Goal: Task Accomplishment & Management: Use online tool/utility

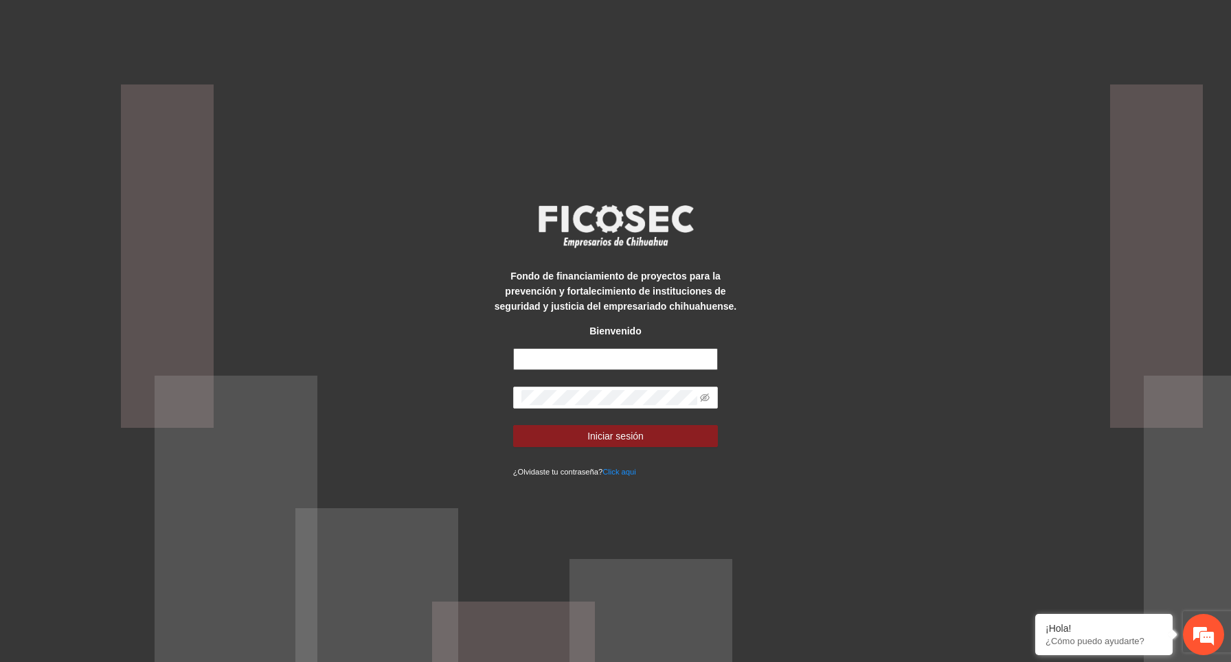
type input "**********"
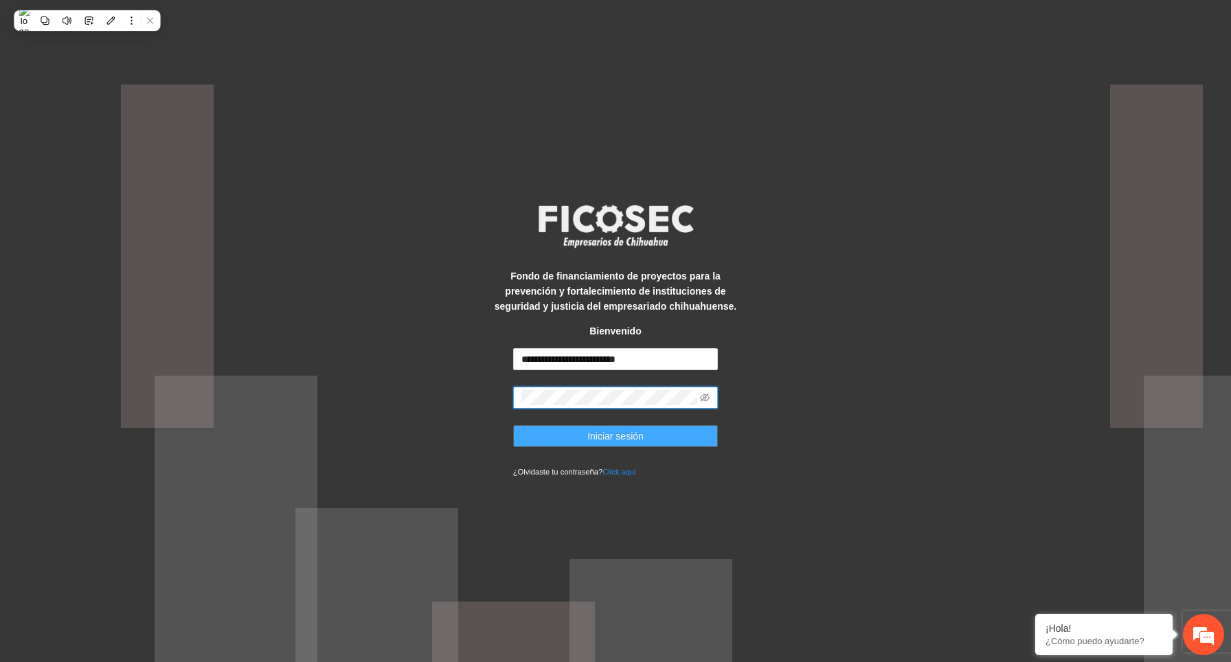
click at [626, 433] on span "Iniciar sesión" at bounding box center [615, 436] width 56 height 15
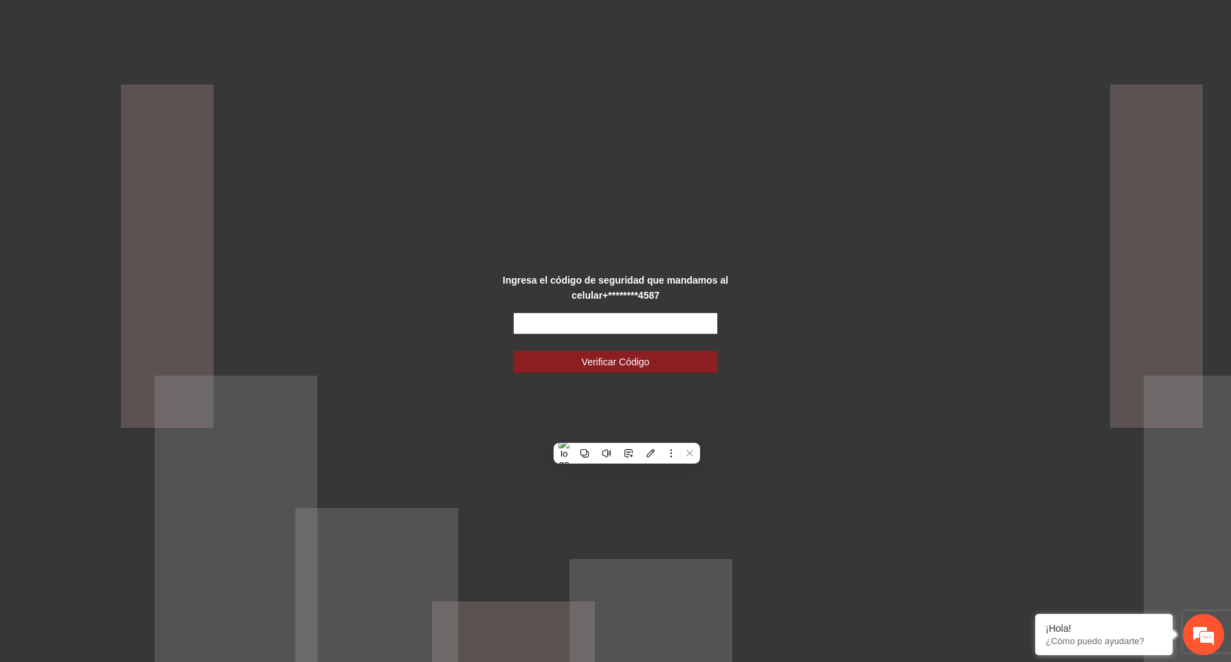
click at [663, 326] on input "text" at bounding box center [615, 324] width 205 height 22
paste input "******"
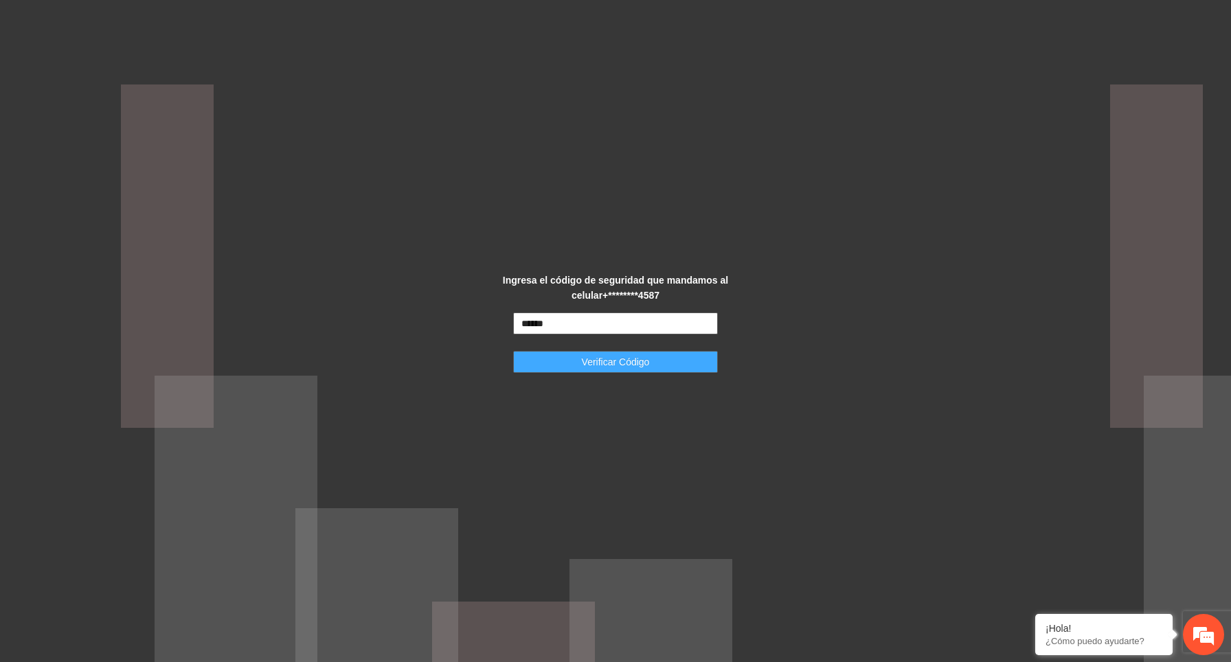
type input "******"
click at [660, 363] on button "Verificar Código" at bounding box center [615, 362] width 205 height 22
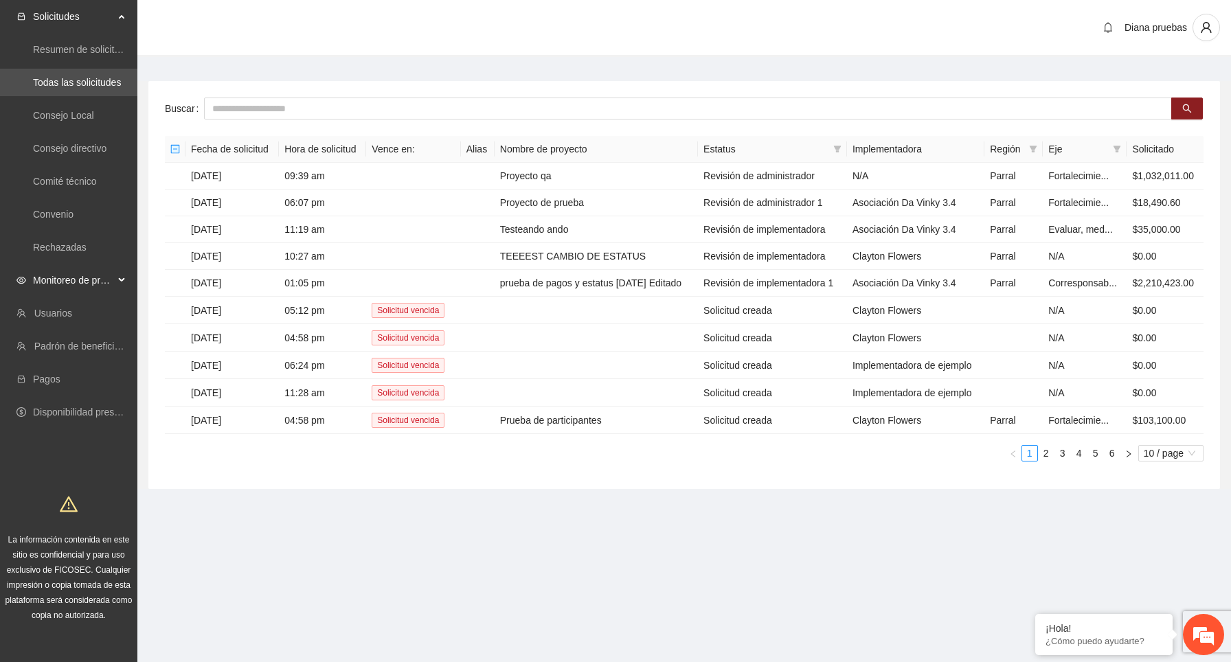
click at [113, 280] on span "Monitoreo de proyectos" at bounding box center [73, 279] width 81 height 27
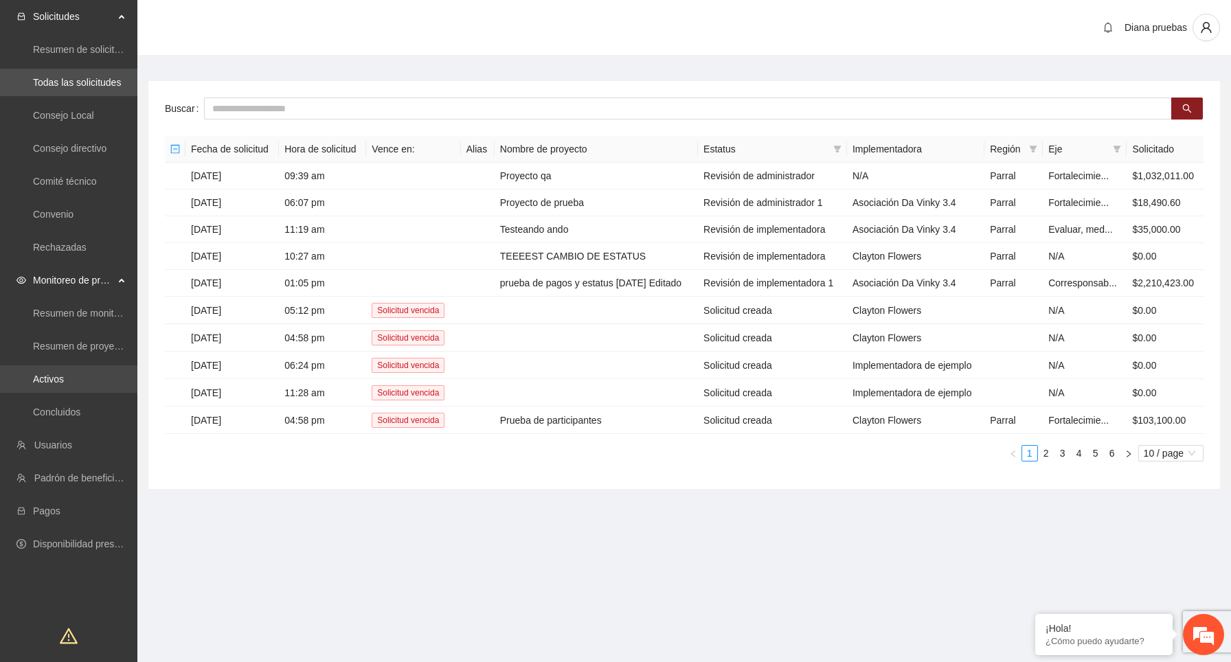
click at [64, 385] on link "Activos" at bounding box center [48, 379] width 31 height 11
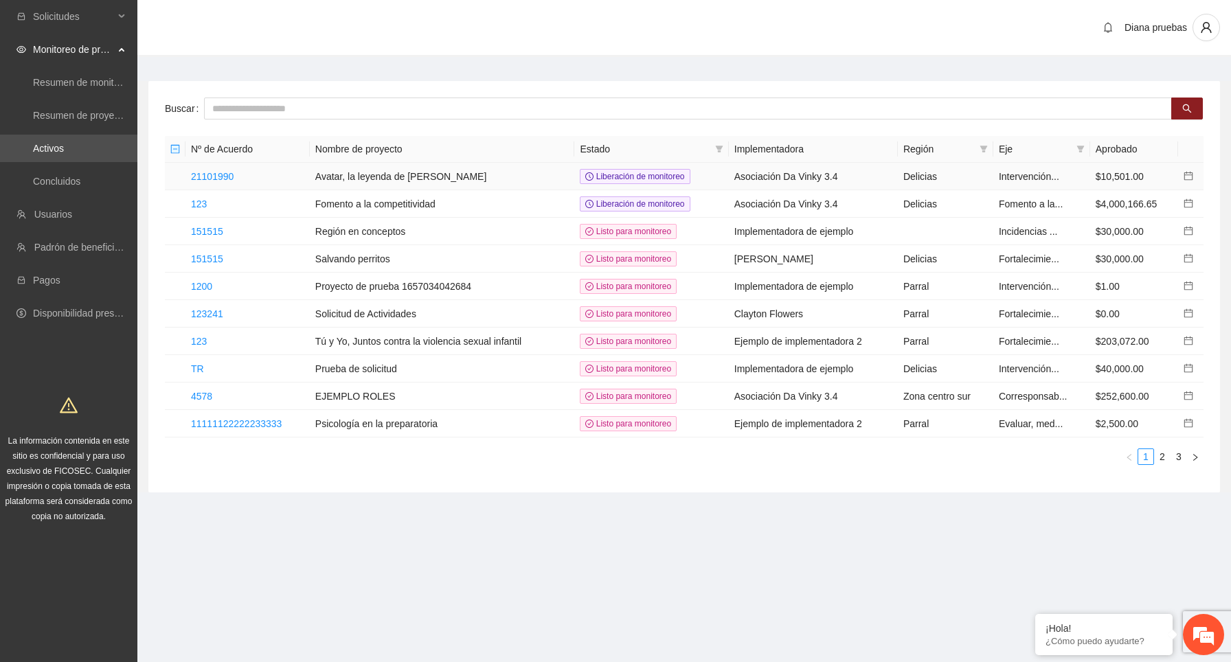
click at [214, 169] on td "21101990" at bounding box center [247, 176] width 124 height 27
click at [219, 176] on link "21101990" at bounding box center [212, 176] width 43 height 11
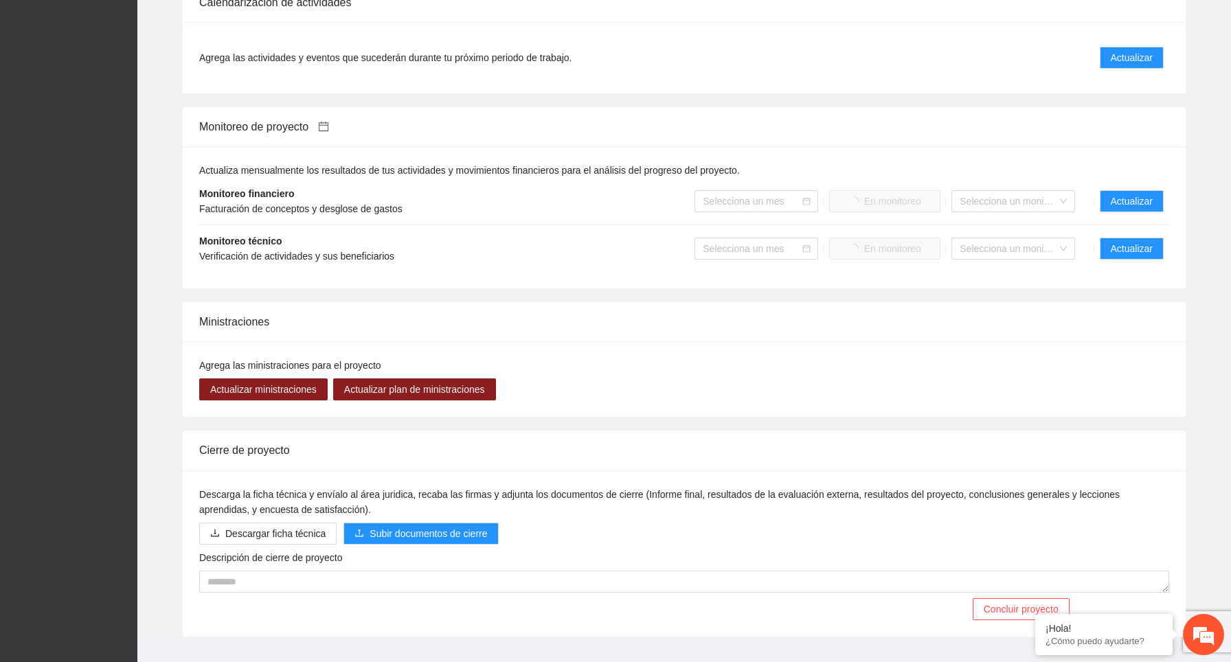
scroll to position [973, 0]
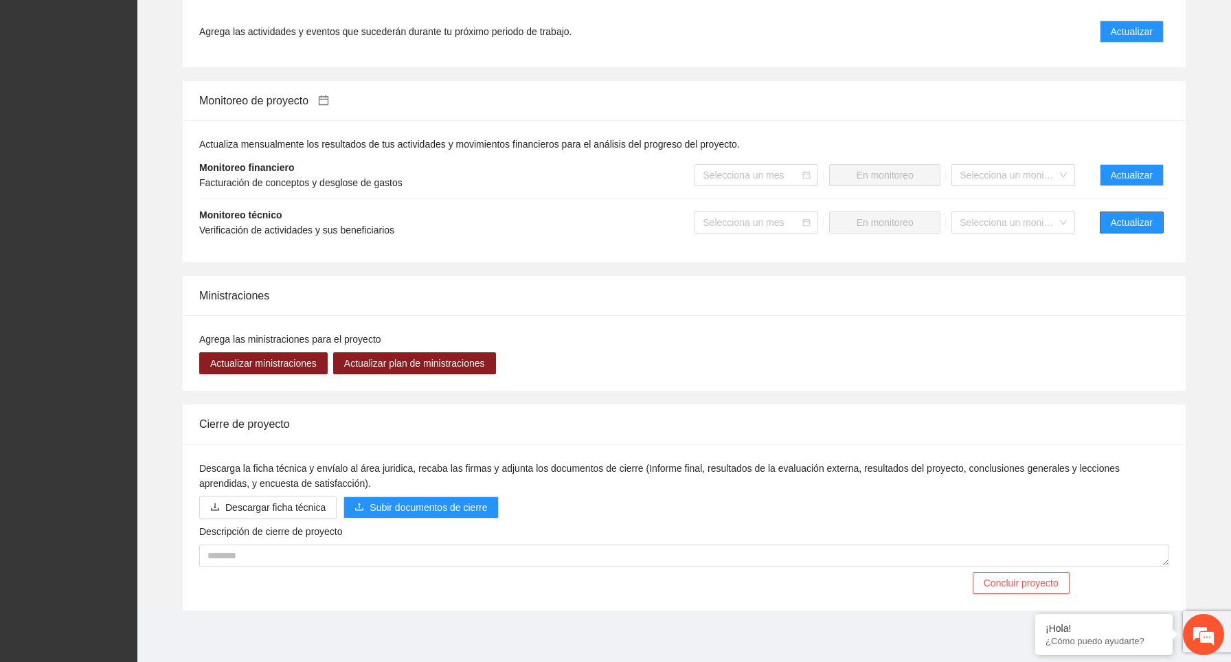
click at [1144, 220] on span "Actualizar" at bounding box center [1132, 222] width 42 height 15
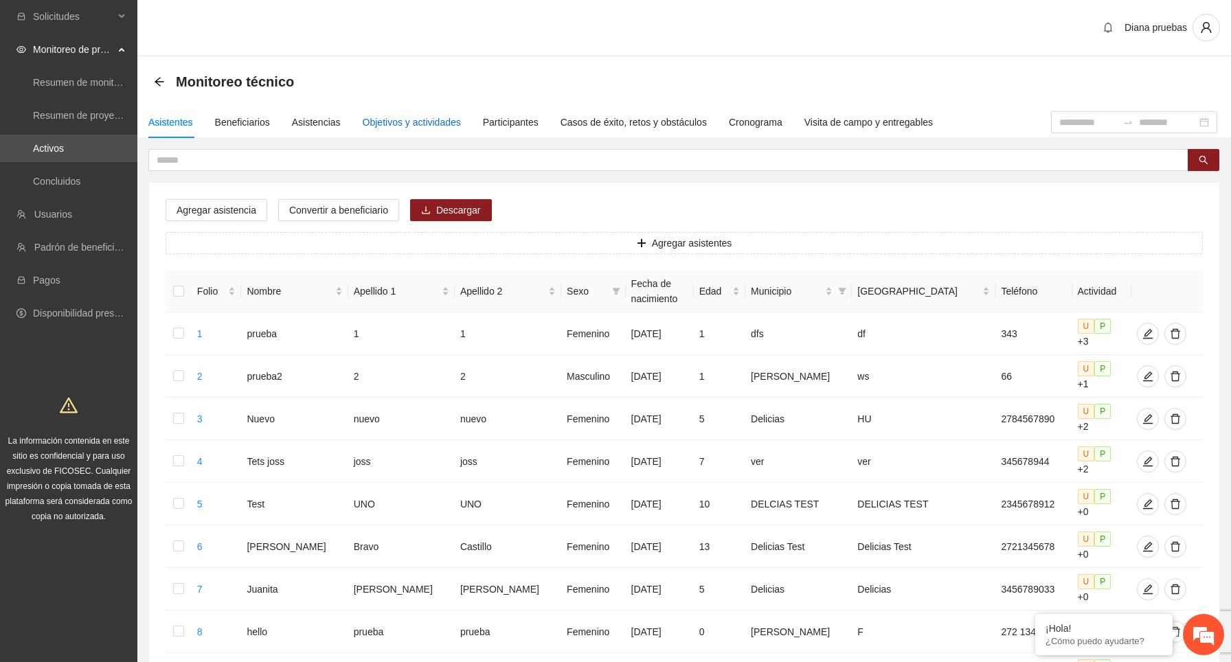
click at [450, 117] on div "Objetivos y actividades" at bounding box center [412, 122] width 98 height 15
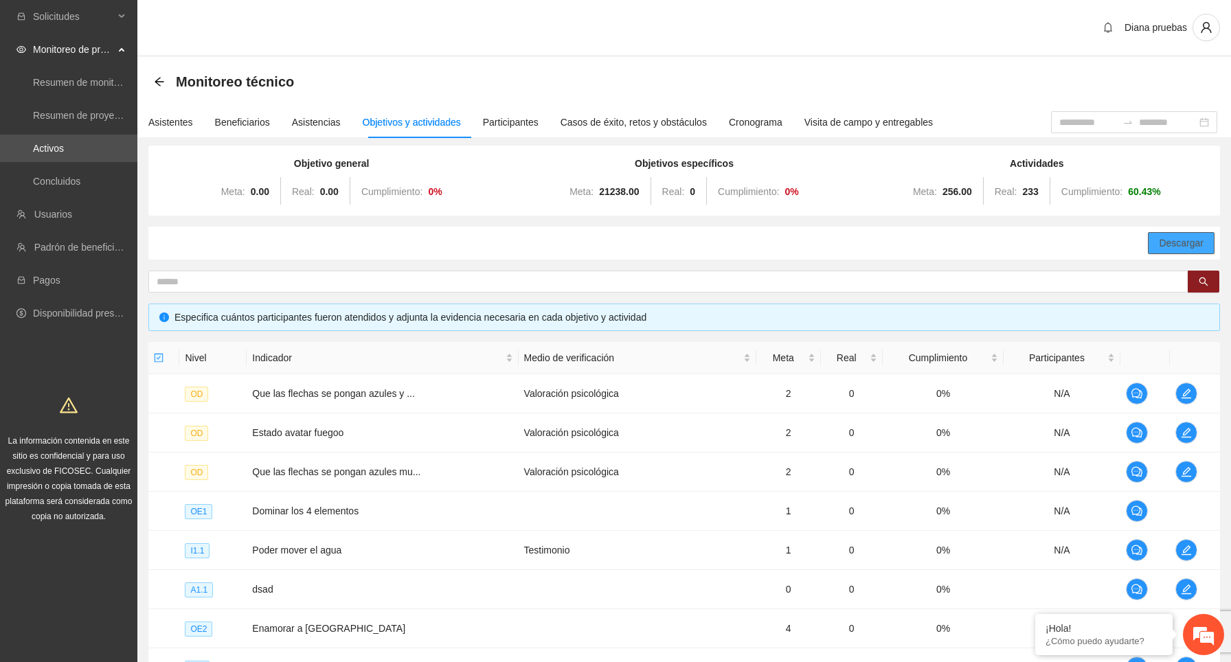
click at [1173, 243] on span "Descargar" at bounding box center [1181, 243] width 45 height 15
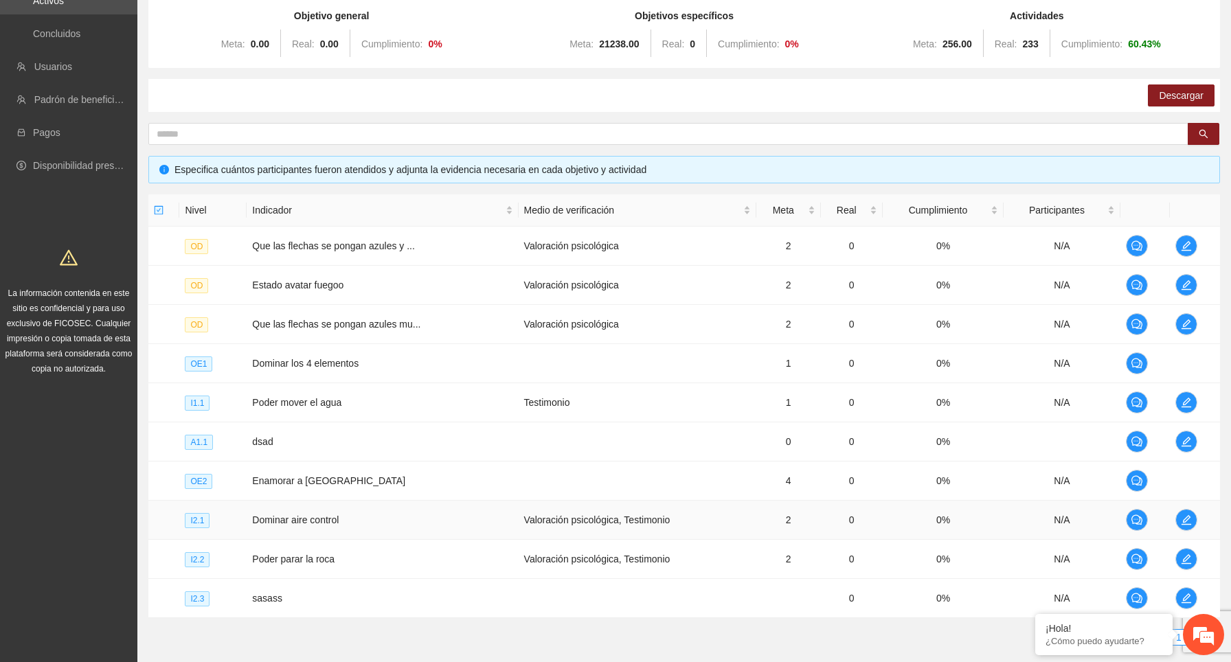
scroll to position [236, 0]
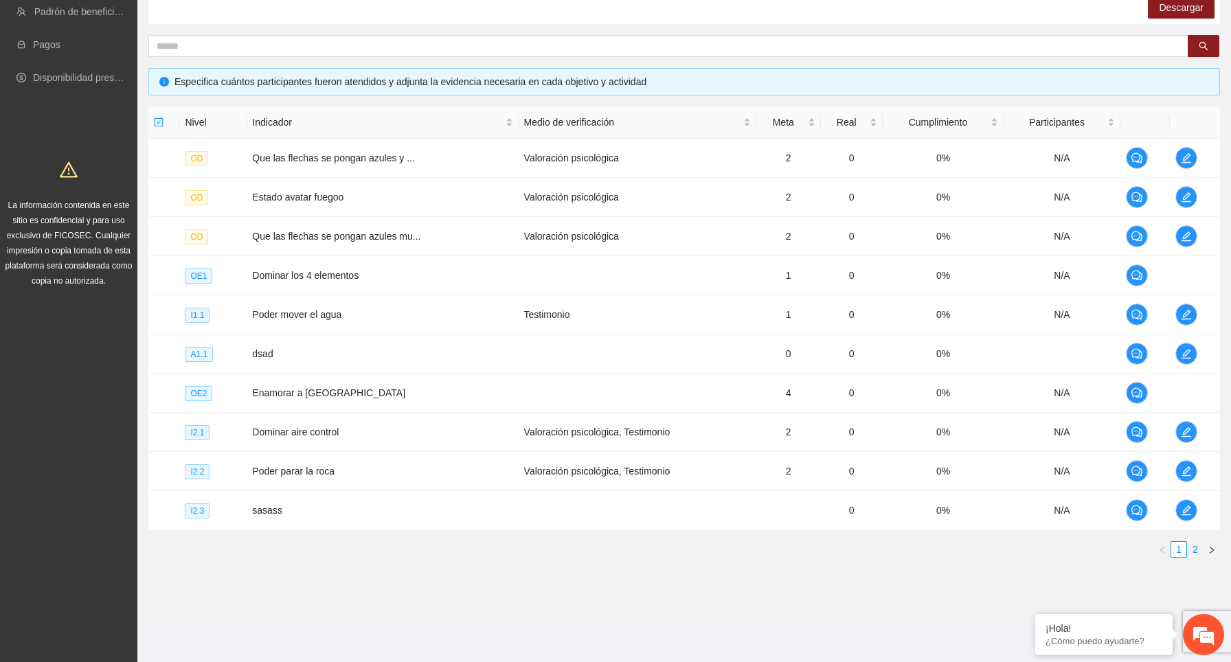
click at [1196, 547] on link "2" at bounding box center [1195, 549] width 15 height 15
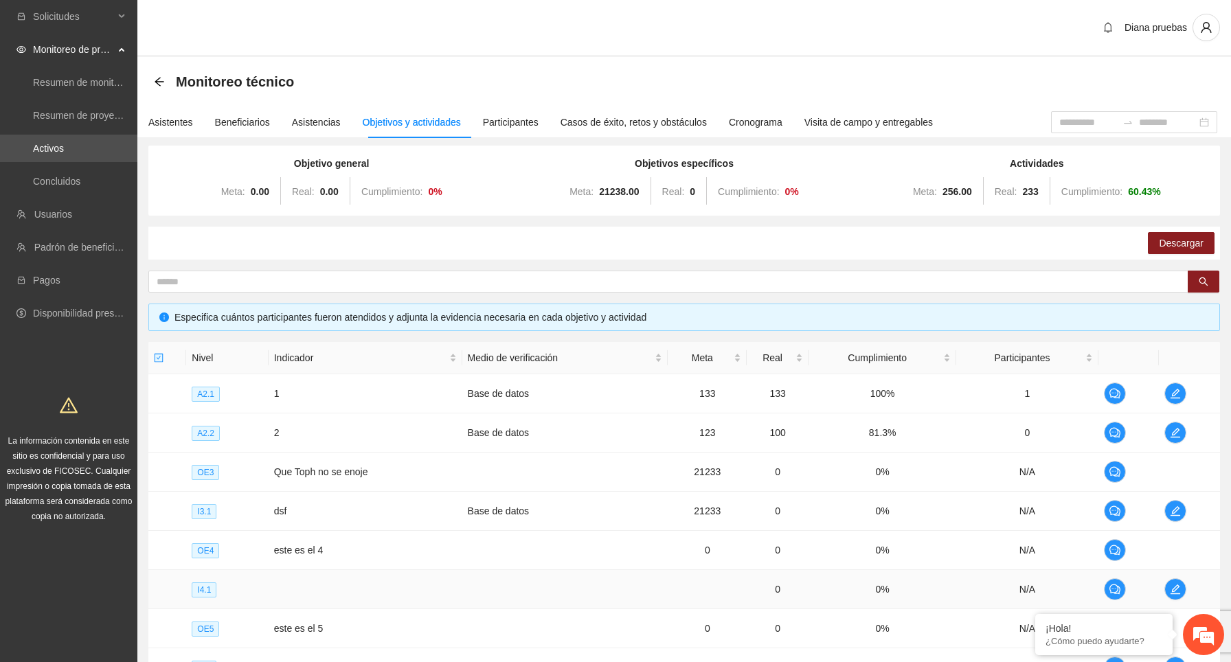
scroll to position [196, 0]
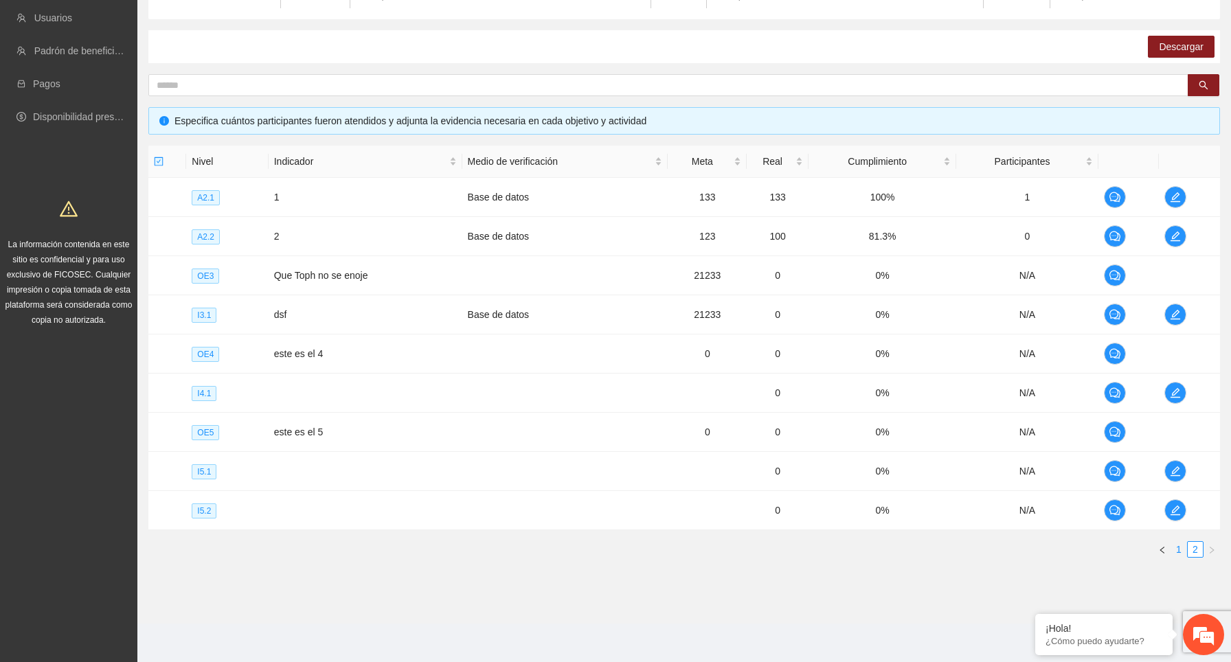
click at [1179, 551] on link "1" at bounding box center [1178, 549] width 15 height 15
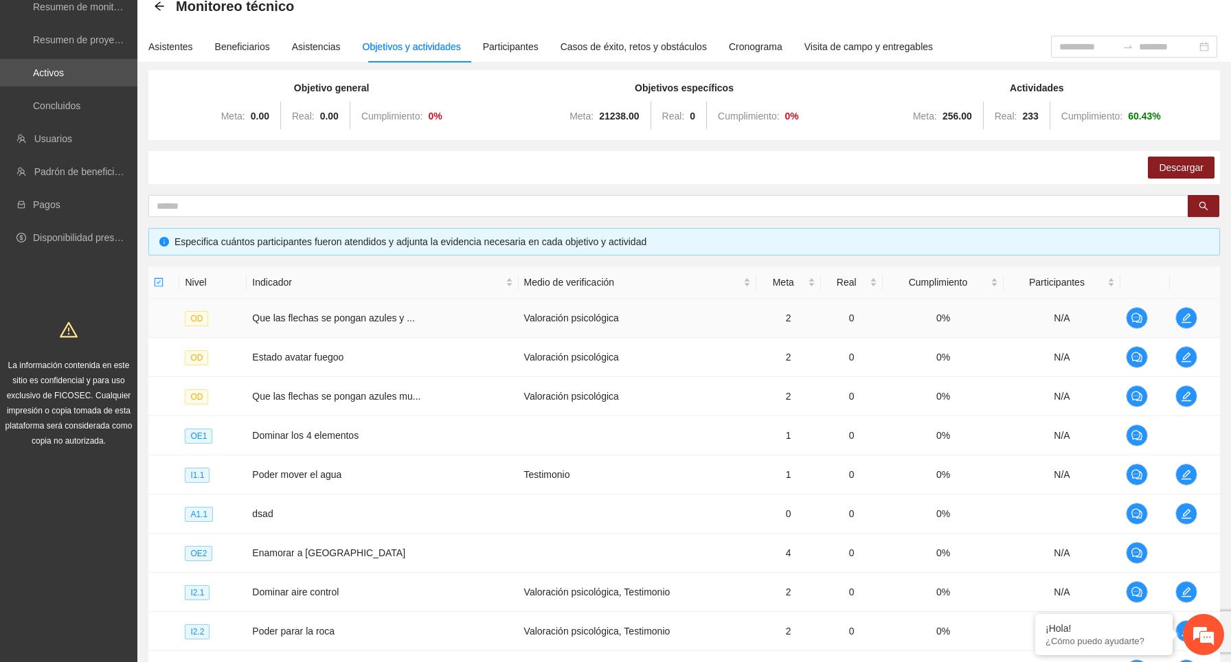
scroll to position [0, 0]
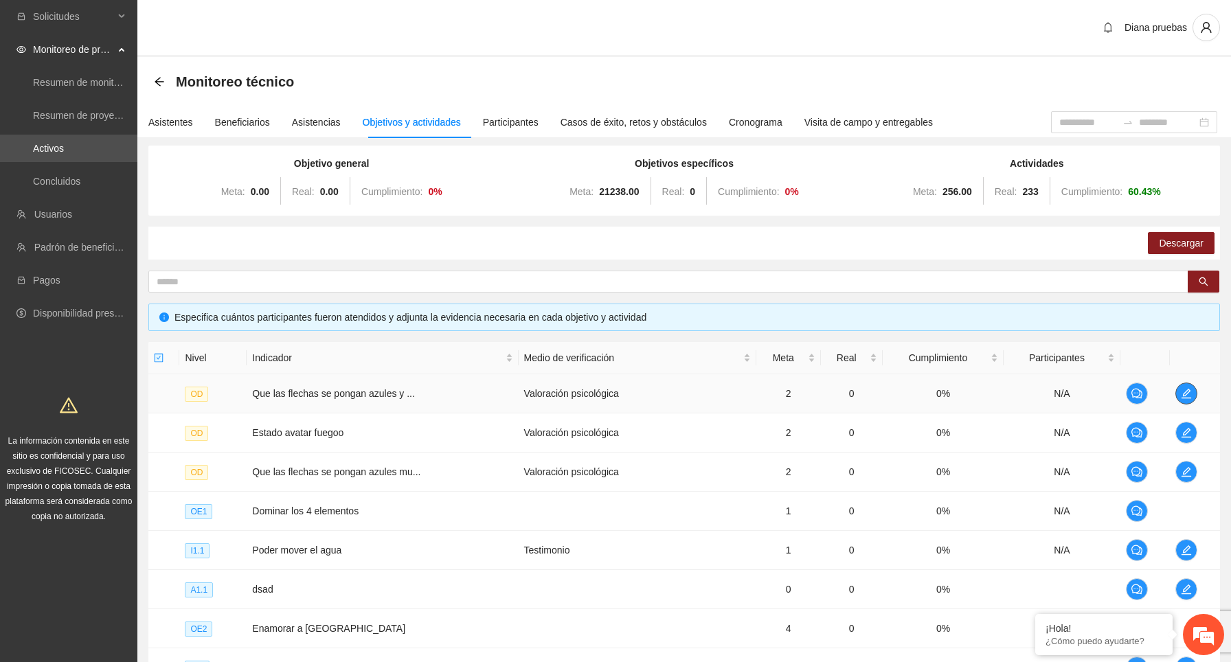
click at [1185, 394] on icon "edit" at bounding box center [1186, 394] width 10 height 10
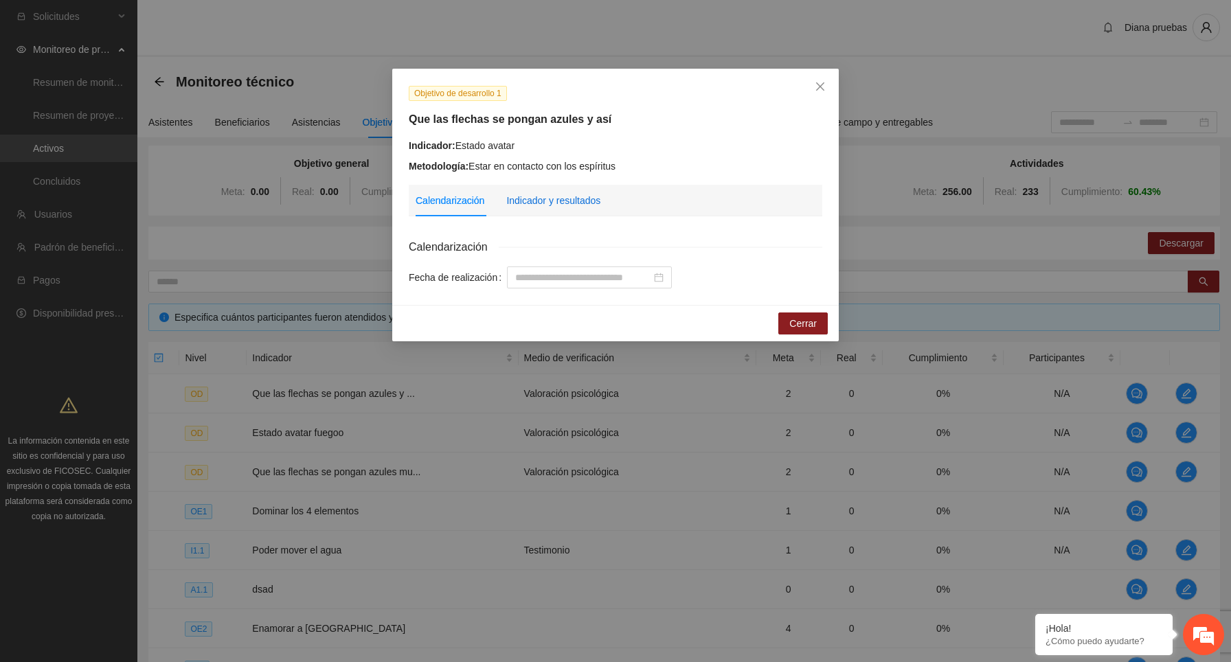
click at [572, 200] on div "Indicador y resultados" at bounding box center [553, 200] width 94 height 15
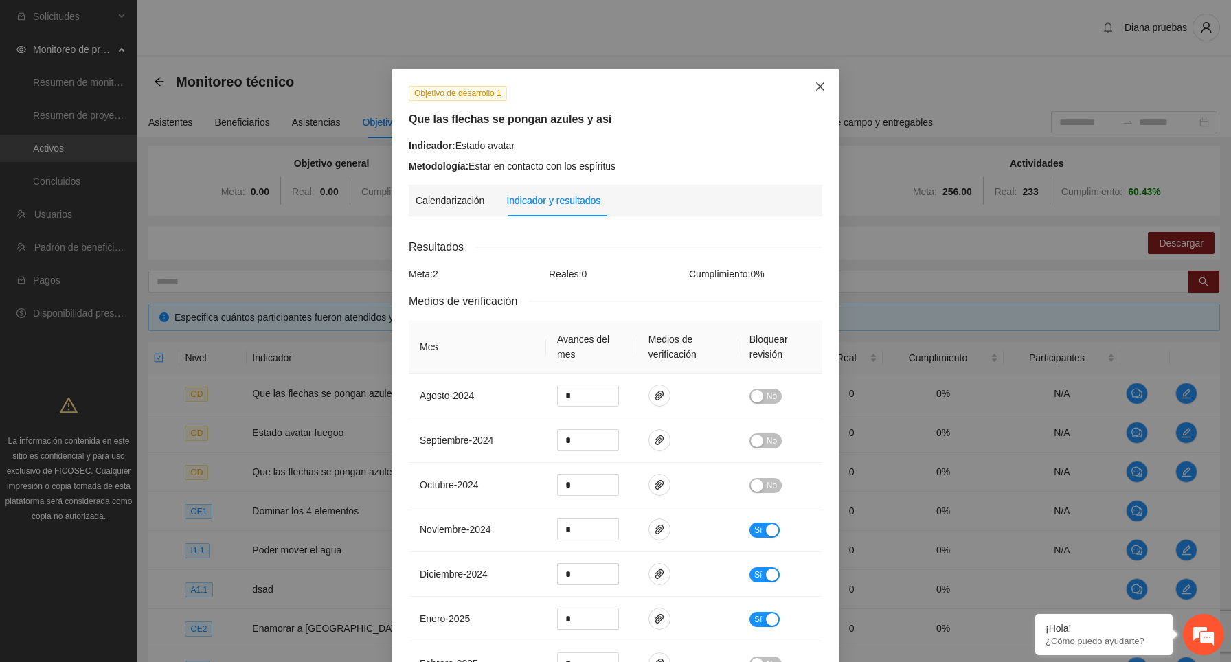
click at [820, 87] on icon "close" at bounding box center [820, 86] width 8 height 8
